Goal: Task Accomplishment & Management: Manage account settings

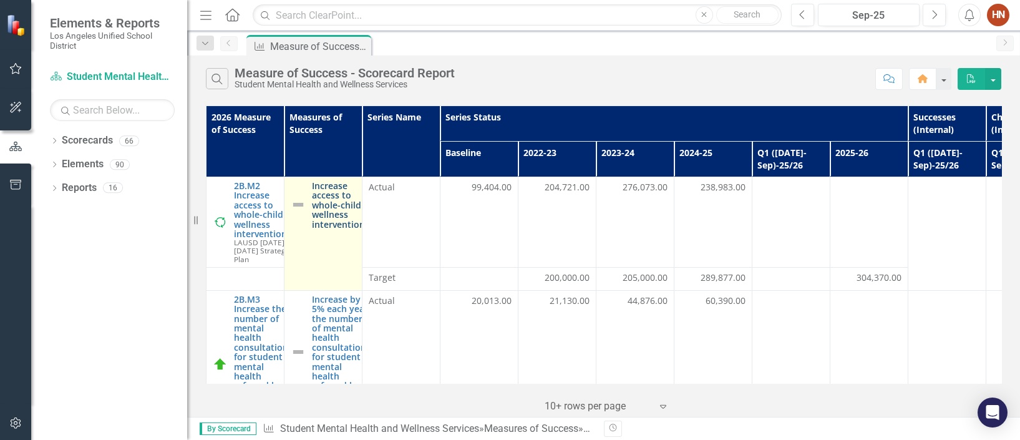
click at [333, 220] on link "Increase access to whole-child wellness interventions" at bounding box center [340, 205] width 57 height 48
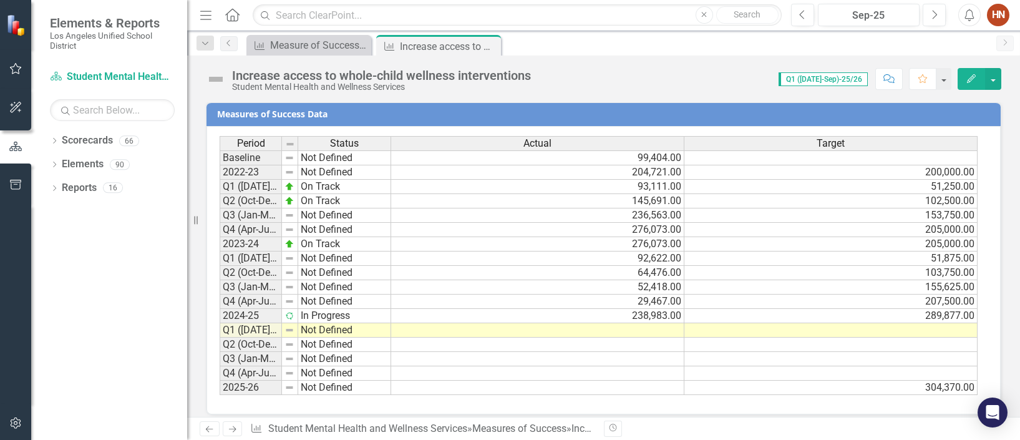
scroll to position [958, 0]
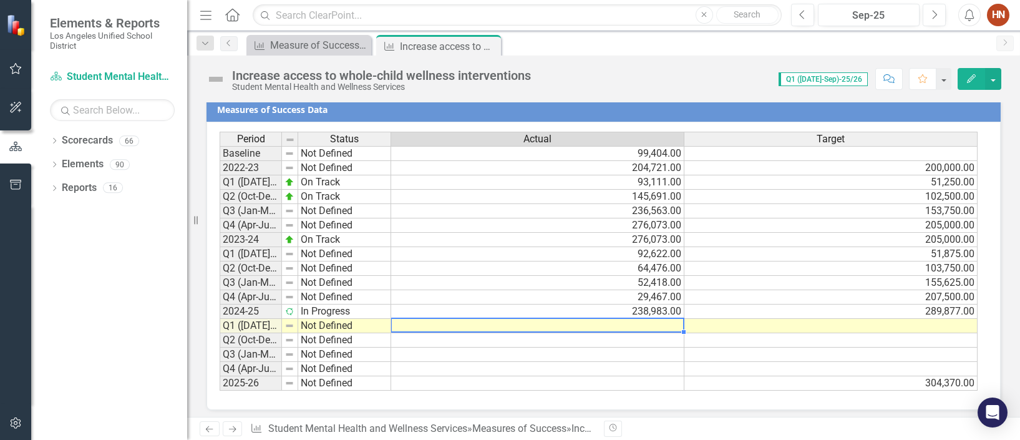
click at [644, 320] on td at bounding box center [537, 326] width 293 height 14
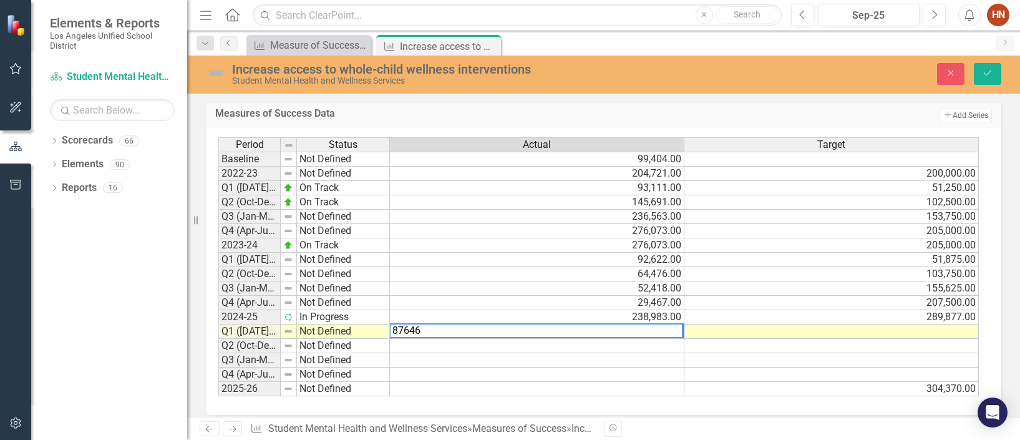
type textarea "87646"
click at [658, 339] on td at bounding box center [537, 346] width 294 height 14
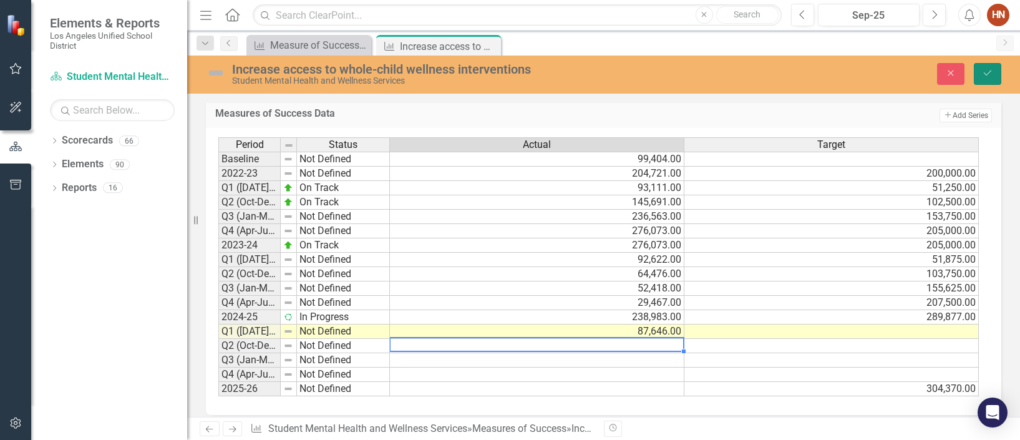
click at [990, 74] on icon "Save" at bounding box center [987, 73] width 11 height 9
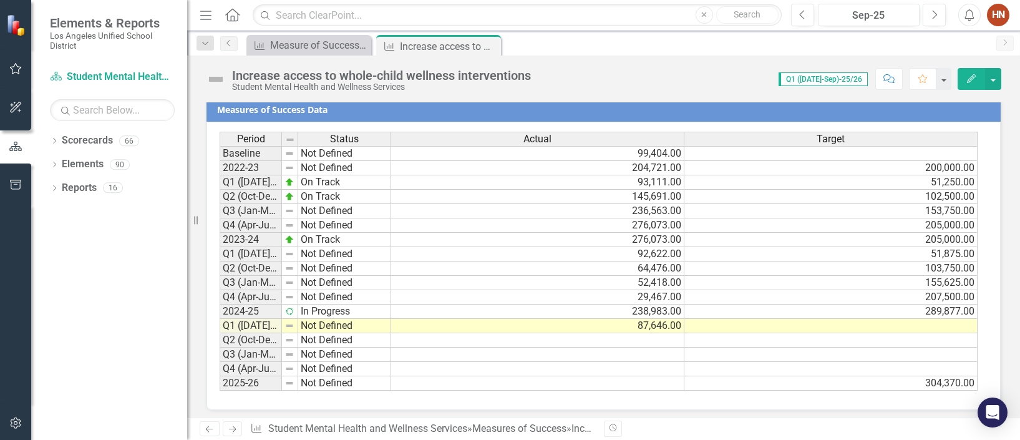
click at [786, 323] on td at bounding box center [830, 326] width 293 height 14
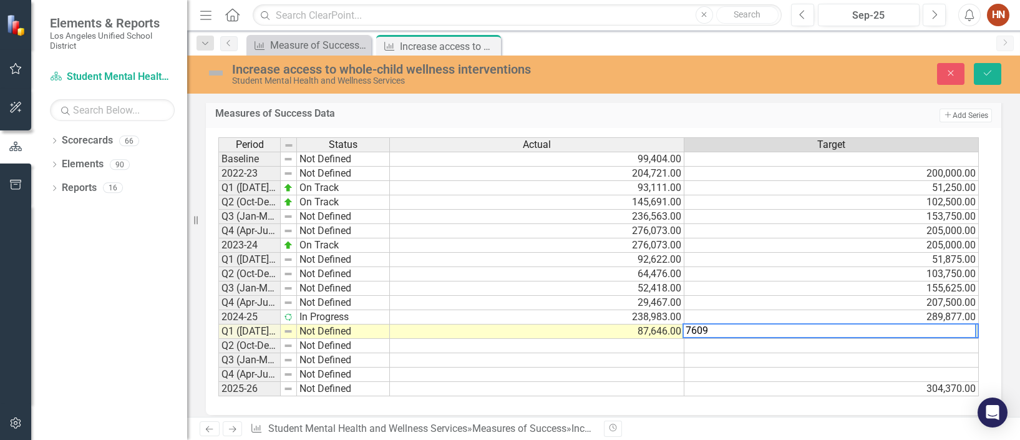
type textarea "76092"
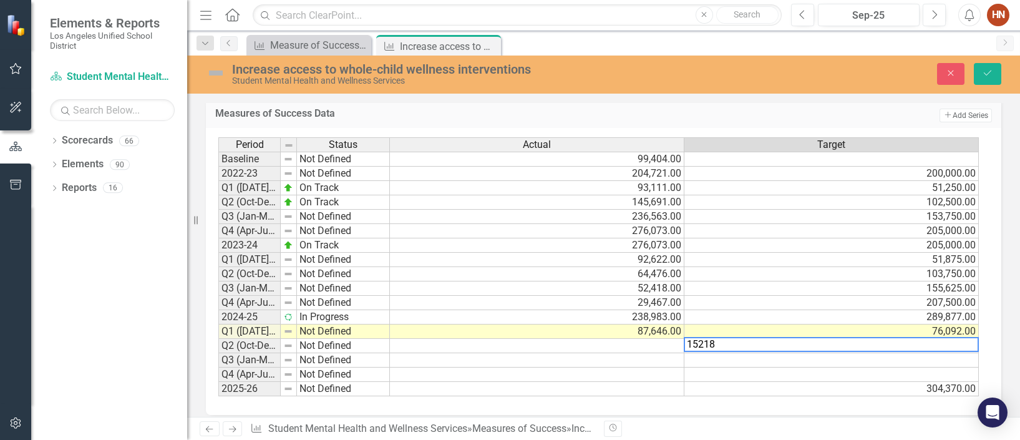
type textarea "152185"
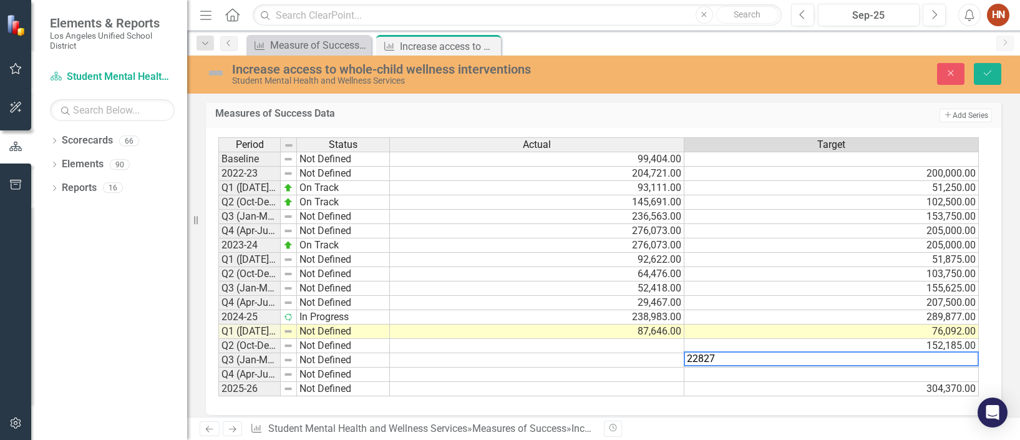
type textarea "228277"
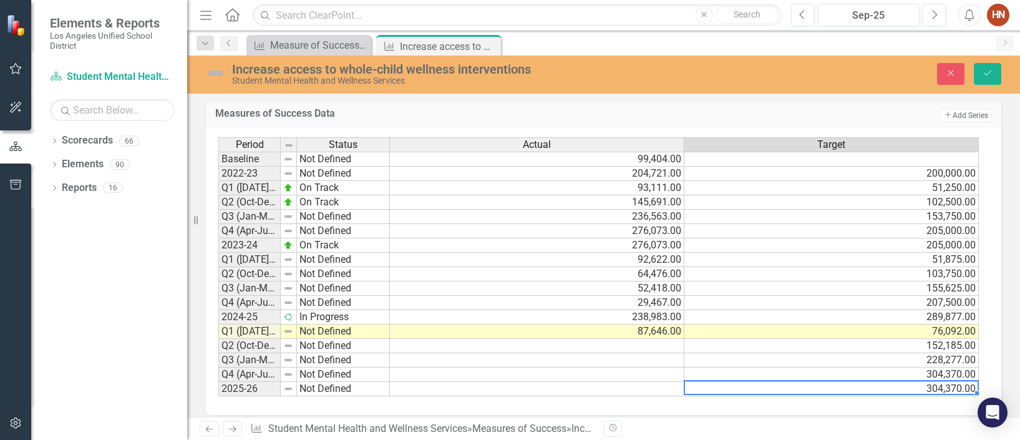
type textarea "304370"
click at [912, 343] on td "152,185.00" at bounding box center [831, 346] width 294 height 14
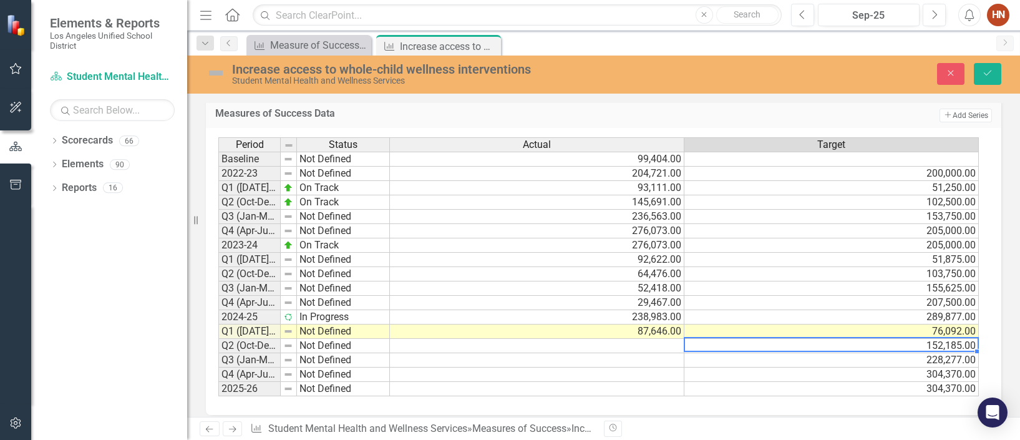
click at [593, 340] on td at bounding box center [537, 346] width 294 height 14
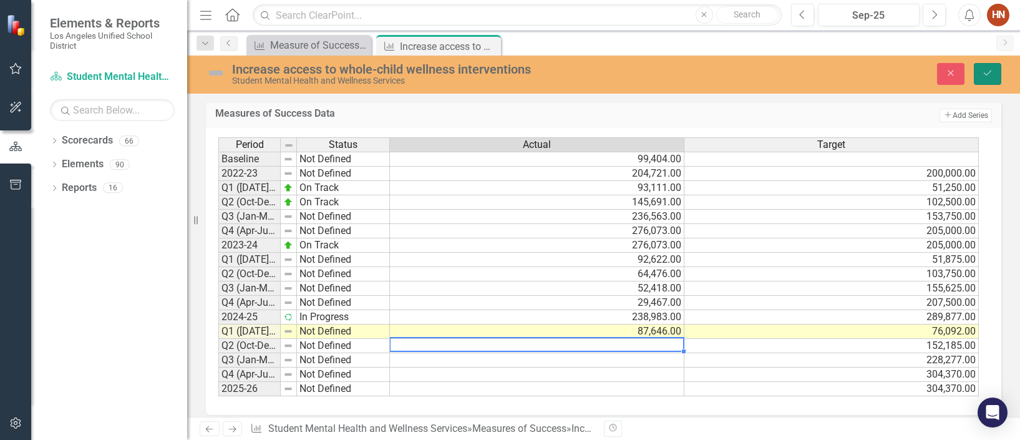
click at [992, 69] on icon "Save" at bounding box center [987, 73] width 11 height 9
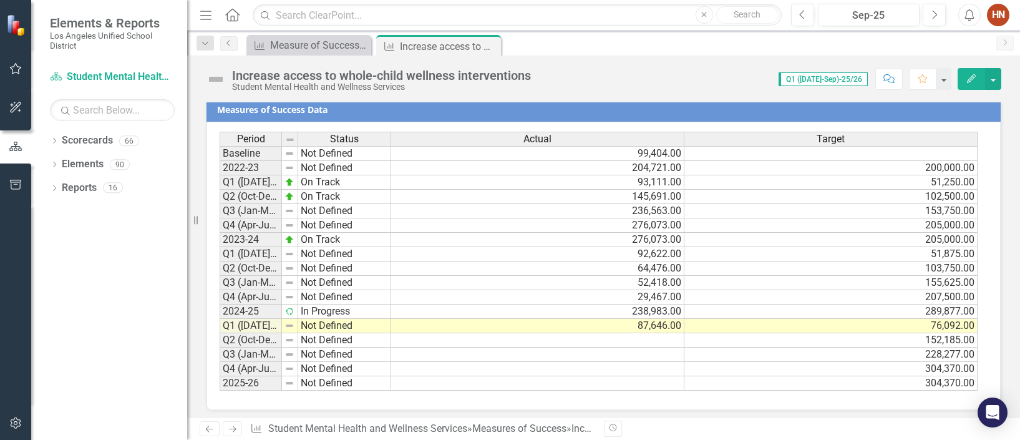
click at [629, 333] on td at bounding box center [537, 340] width 293 height 14
click at [290, 44] on div "Measure of Success - Scorecard Report" at bounding box center [311, 45] width 82 height 16
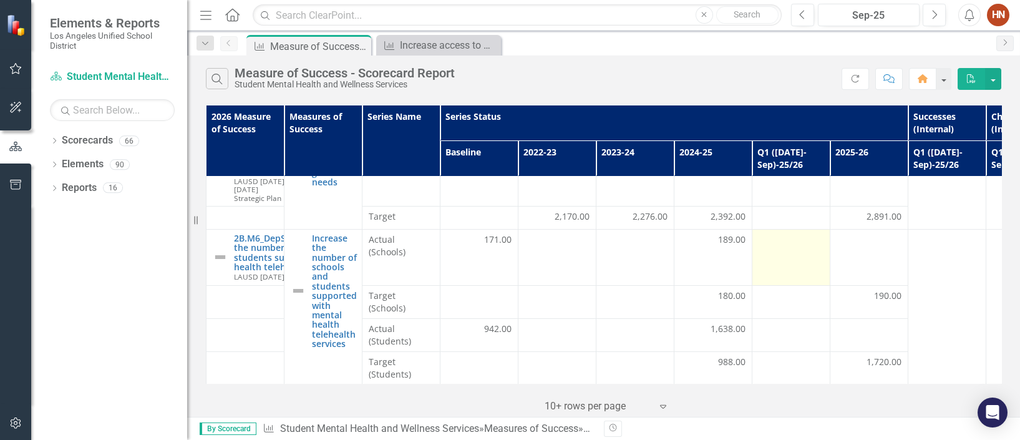
scroll to position [592, 0]
